Goal: Task Accomplishment & Management: Complete application form

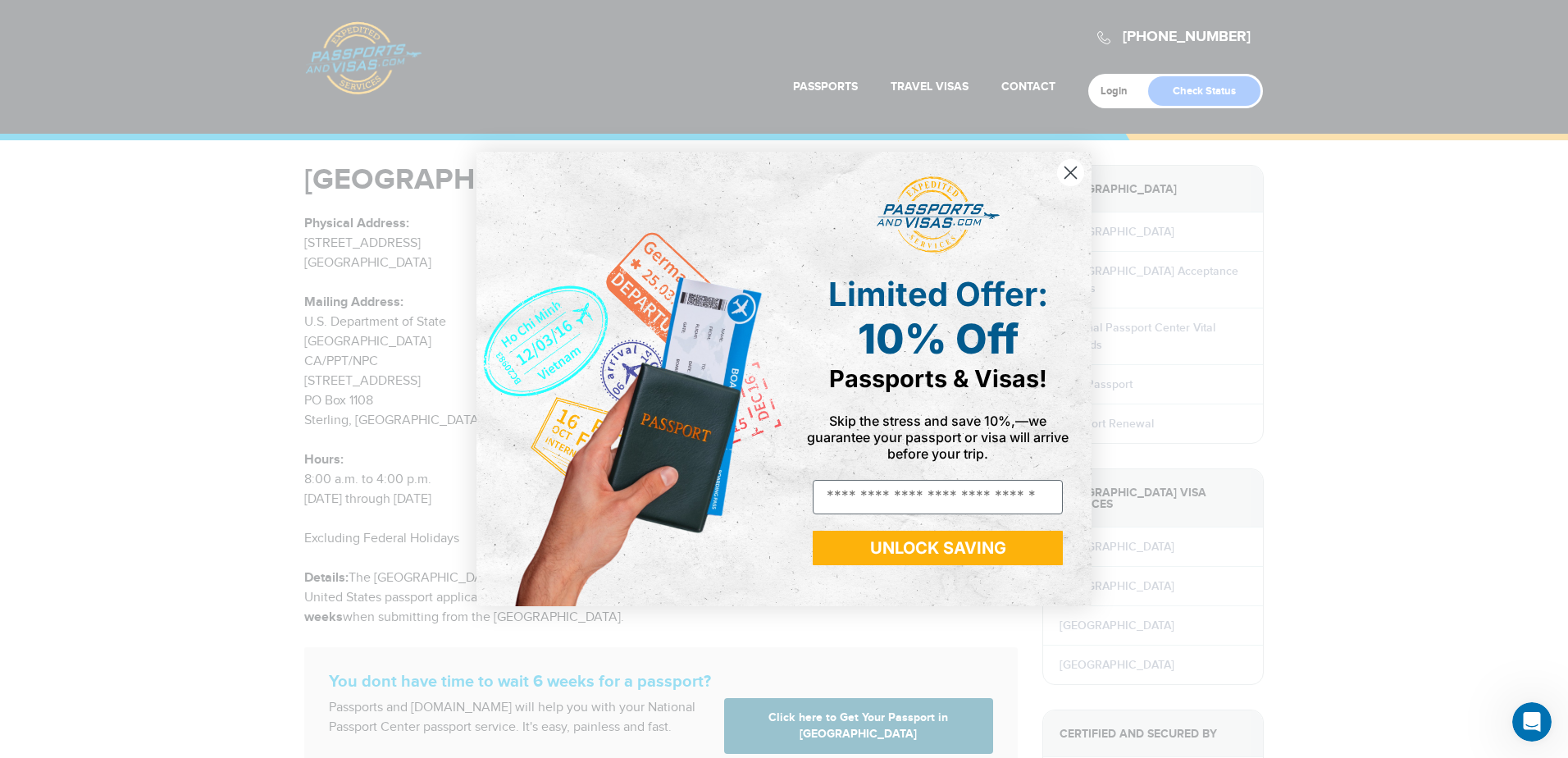
click at [1072, 169] on circle "Close dialog" at bounding box center [1071, 173] width 27 height 27
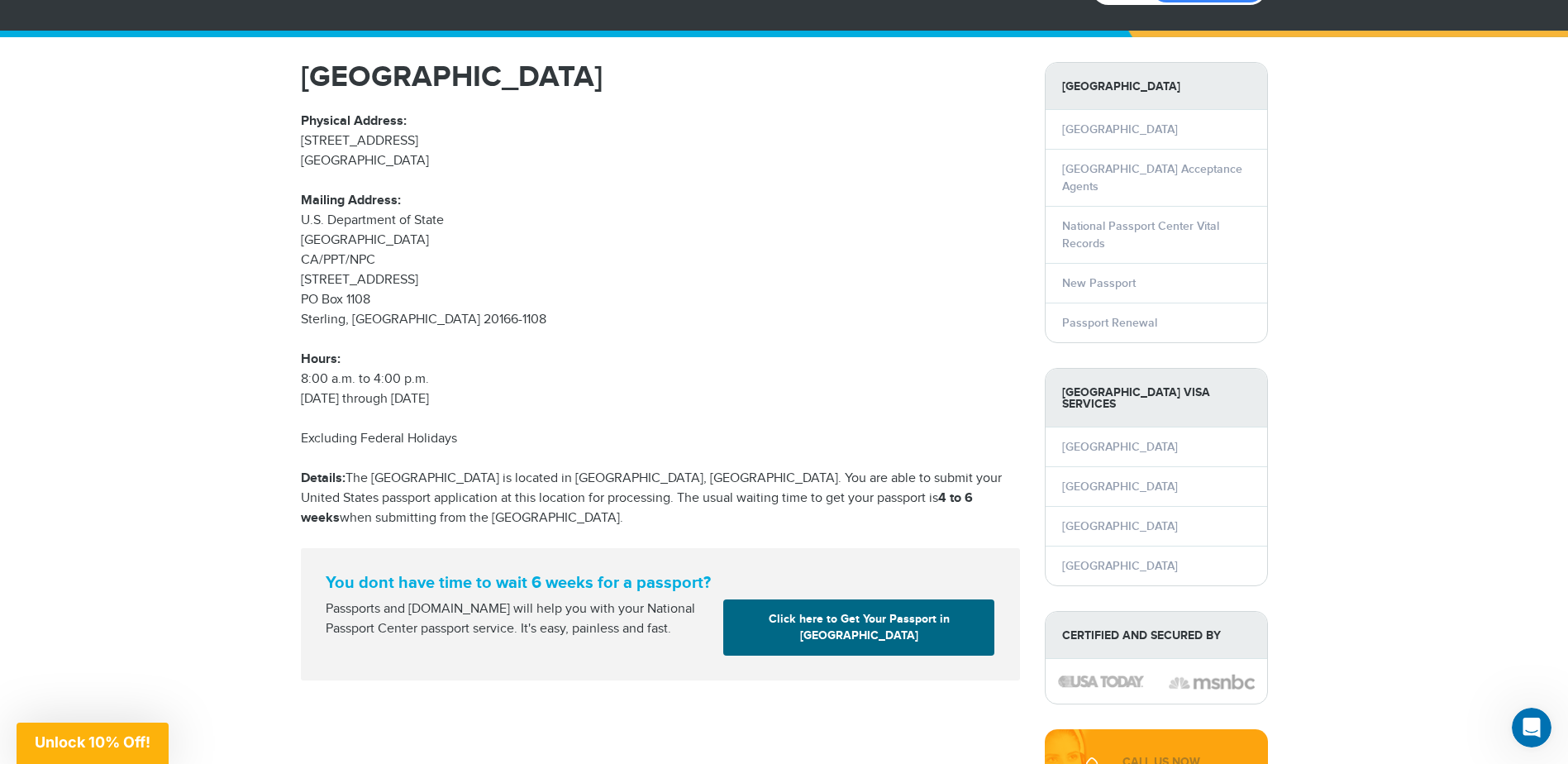
scroll to position [83, 0]
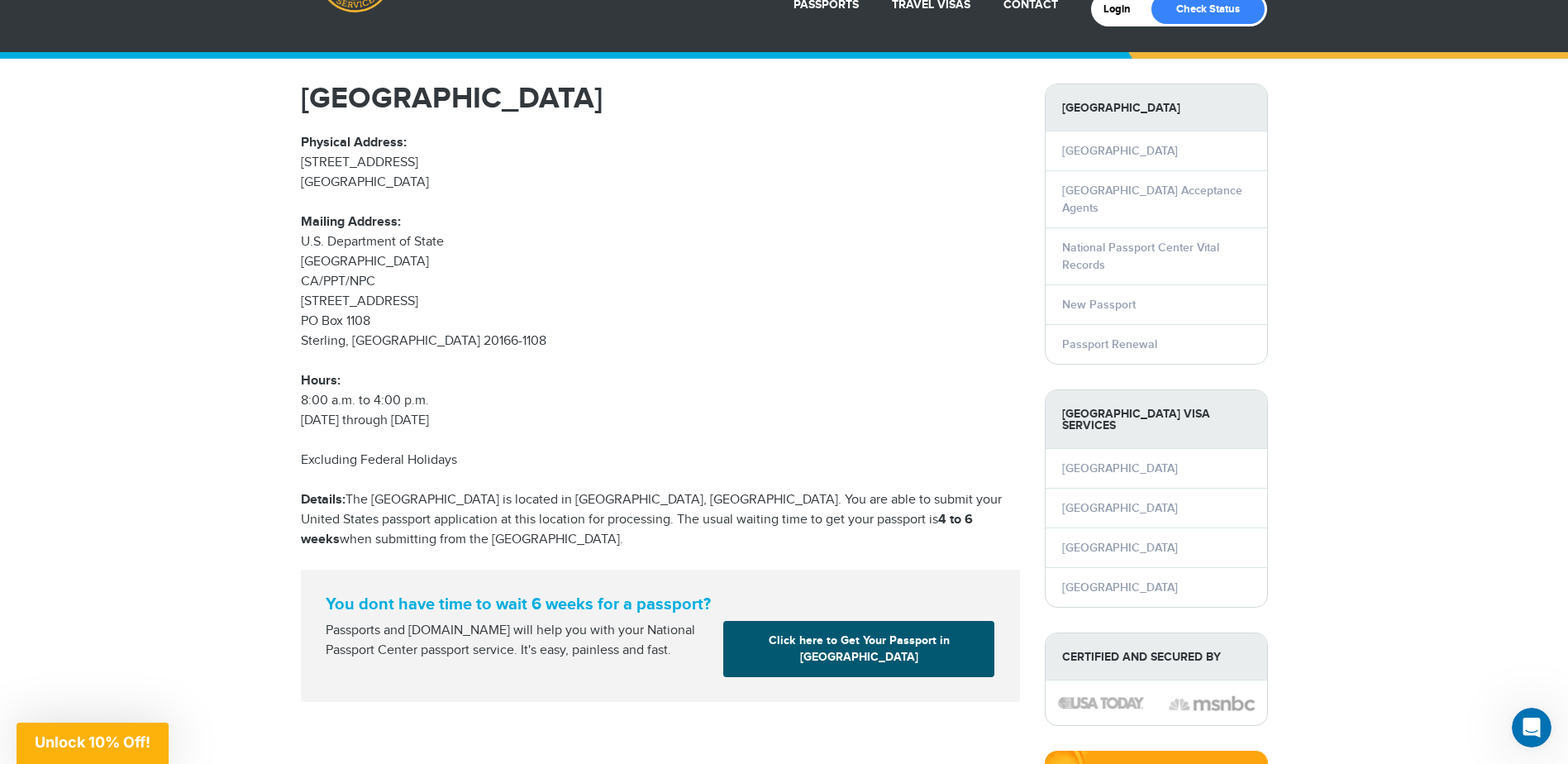
click at [858, 645] on link "Click here to Get Your Passport in Portsmouth" at bounding box center [858, 649] width 271 height 56
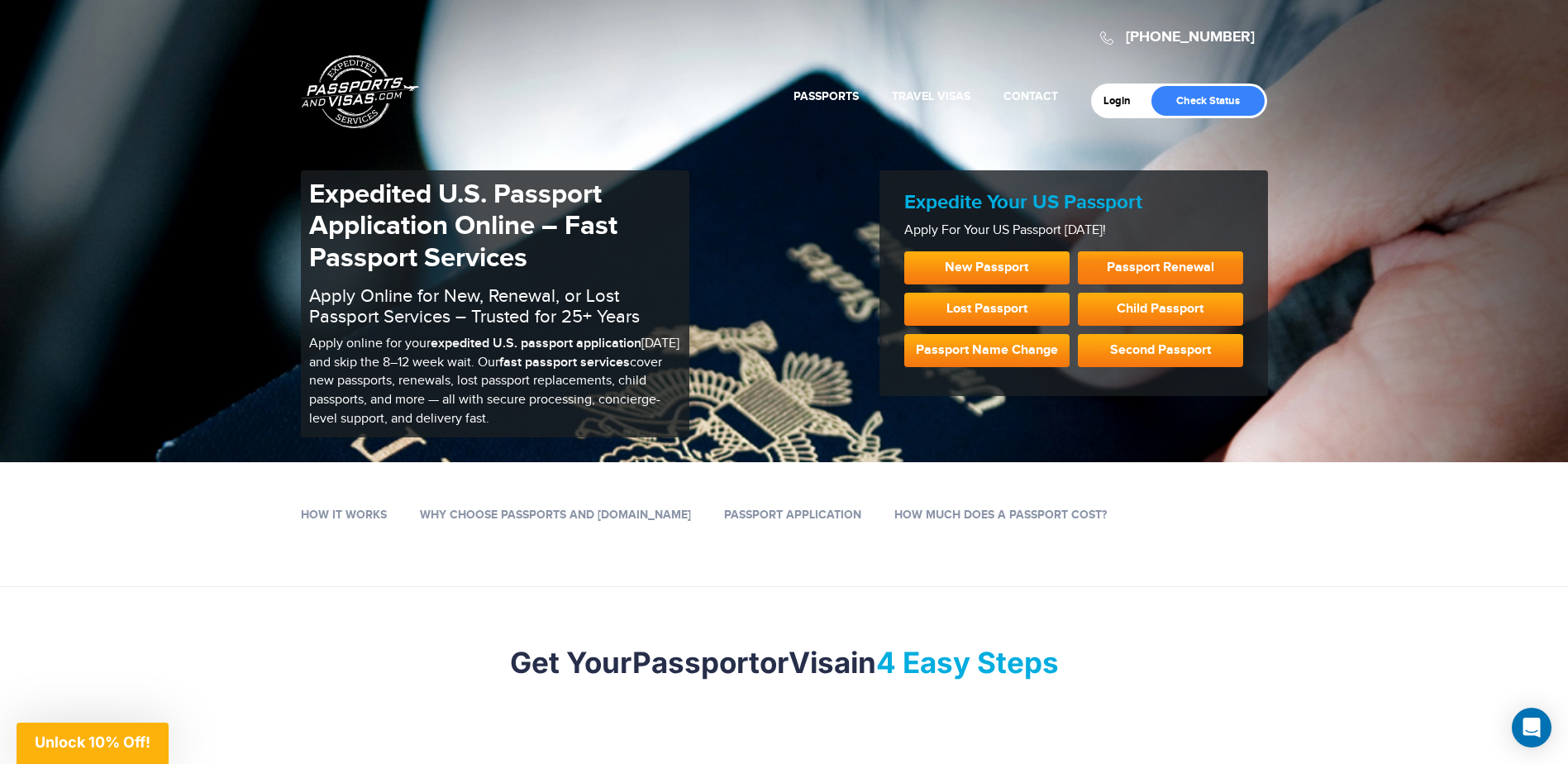
click at [1145, 261] on link "Passport Renewal" at bounding box center [1161, 268] width 165 height 33
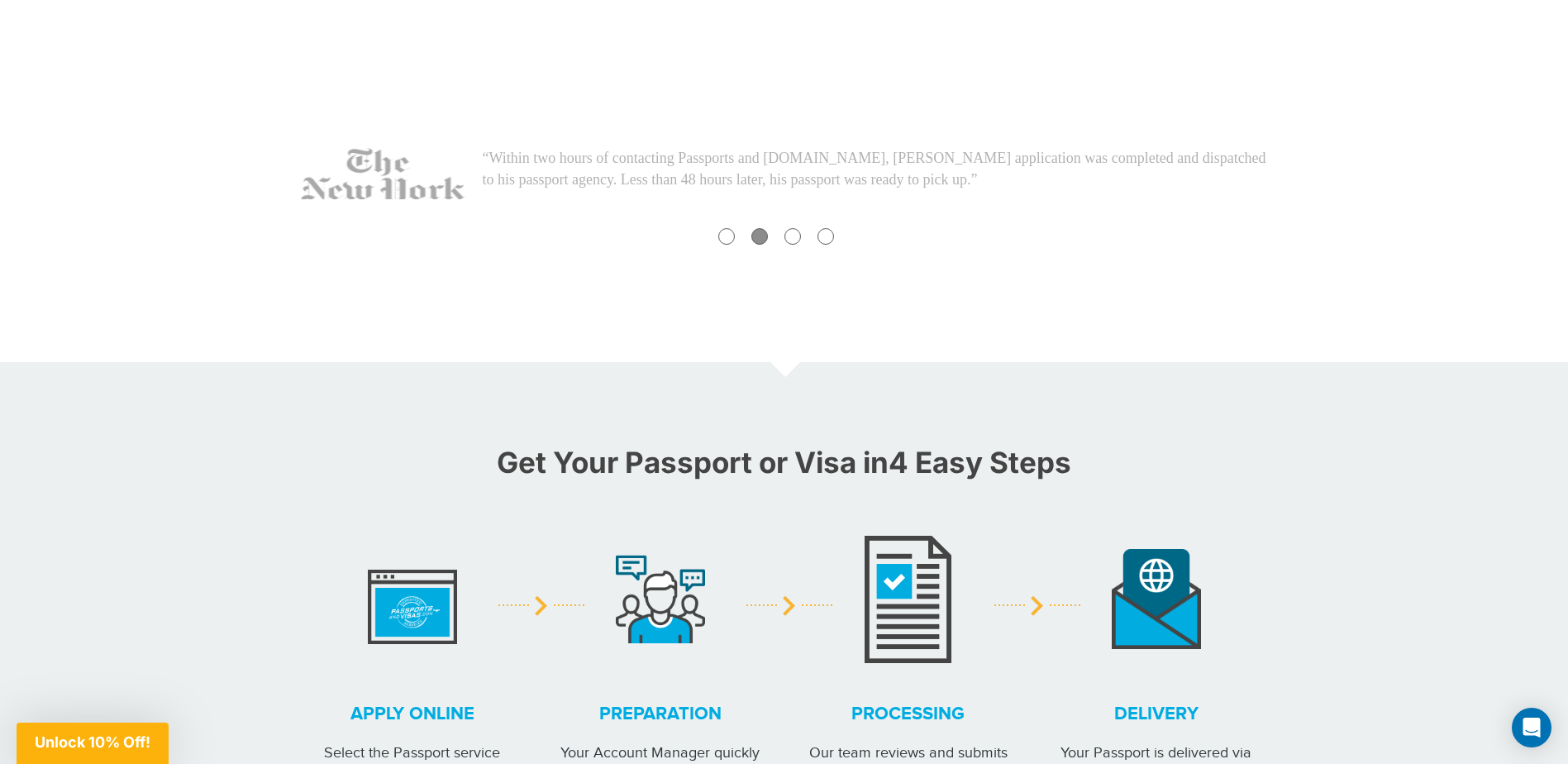
scroll to position [662, 0]
